Goal: Book appointment/travel/reservation

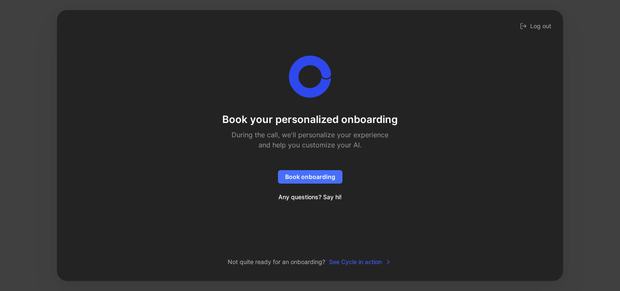
click at [341, 261] on span "See Cycle in action" at bounding box center [360, 262] width 63 height 10
click at [306, 177] on span "Book onboarding" at bounding box center [310, 177] width 50 height 10
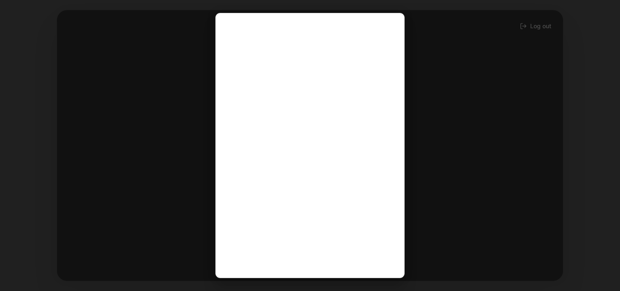
click at [474, 155] on div at bounding box center [310, 145] width 620 height 291
